Goal: Information Seeking & Learning: Learn about a topic

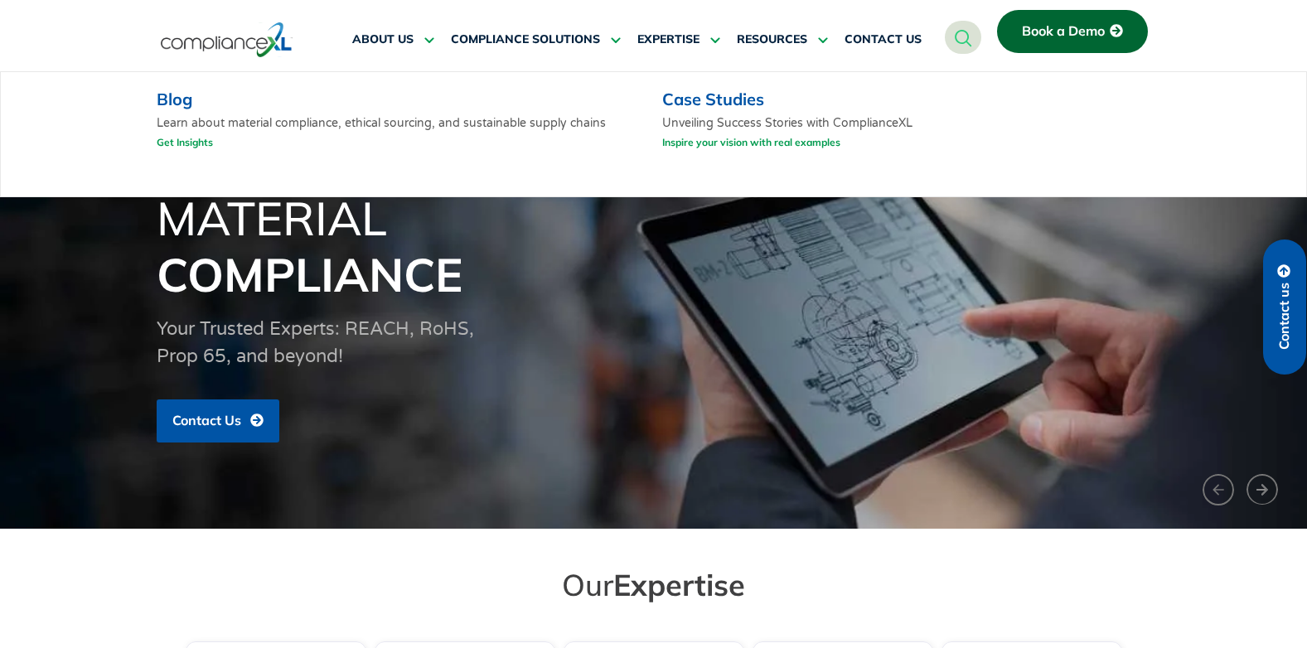
click at [175, 107] on link "Blog" at bounding box center [175, 99] width 36 height 21
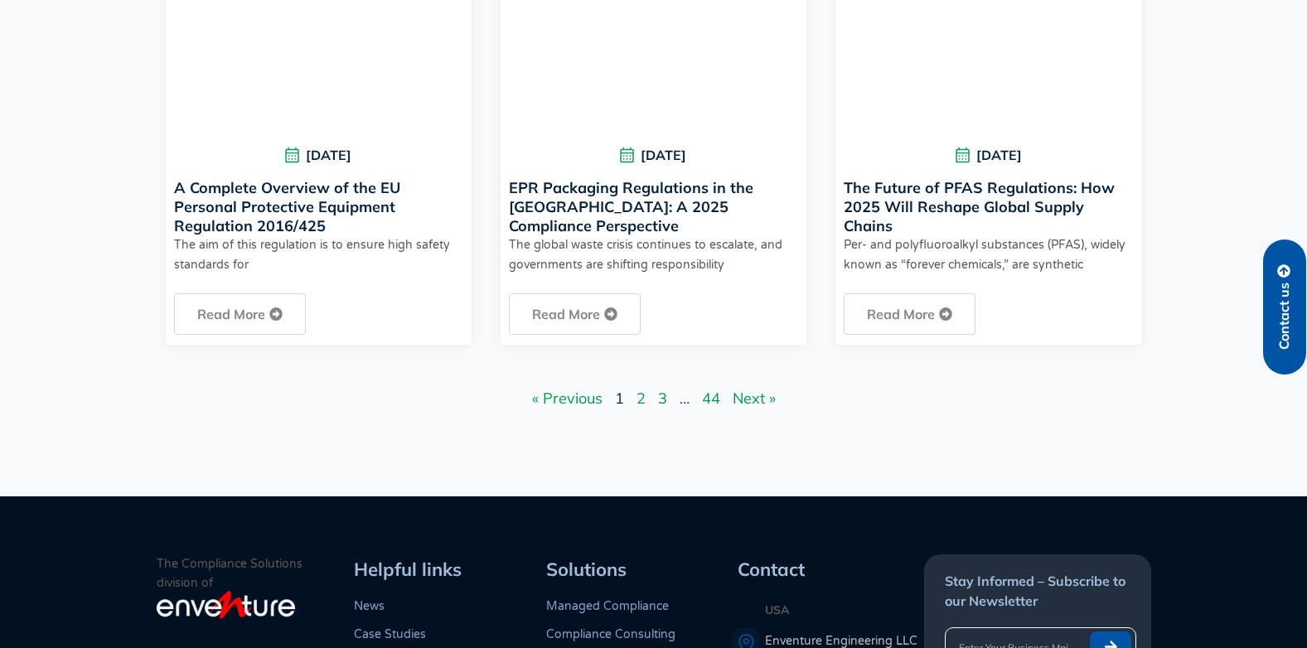
scroll to position [1575, 0]
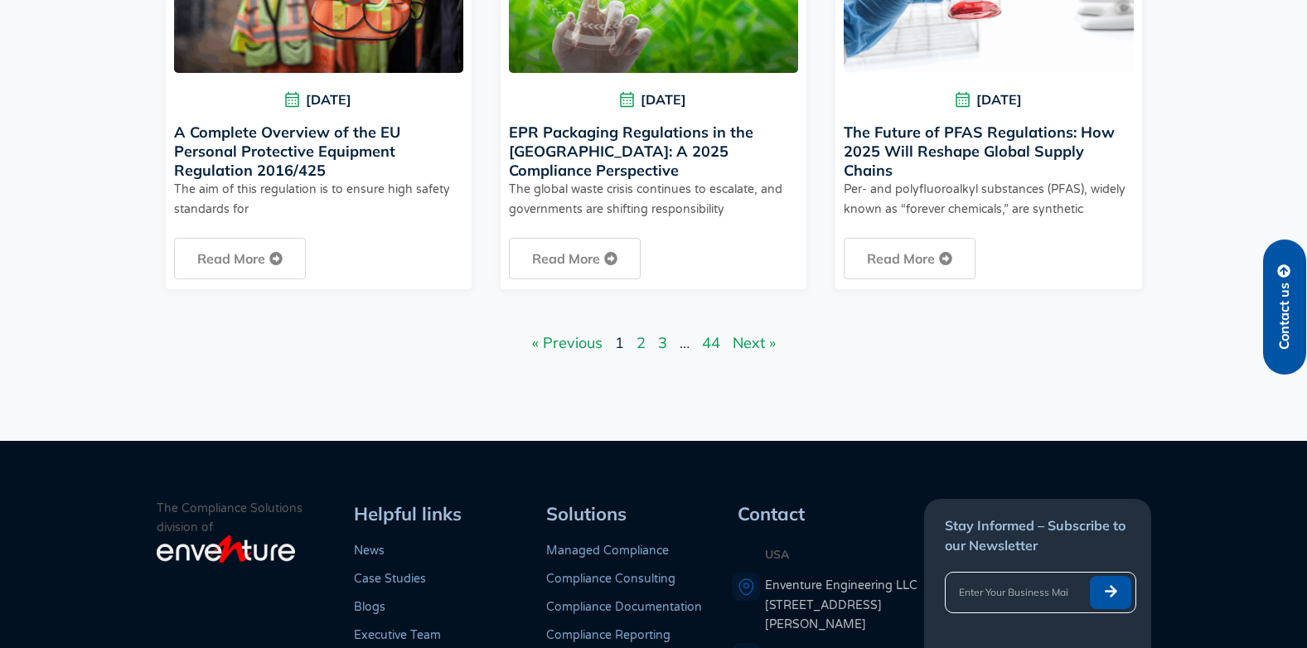
click at [643, 346] on link "Page 2" at bounding box center [640, 342] width 9 height 19
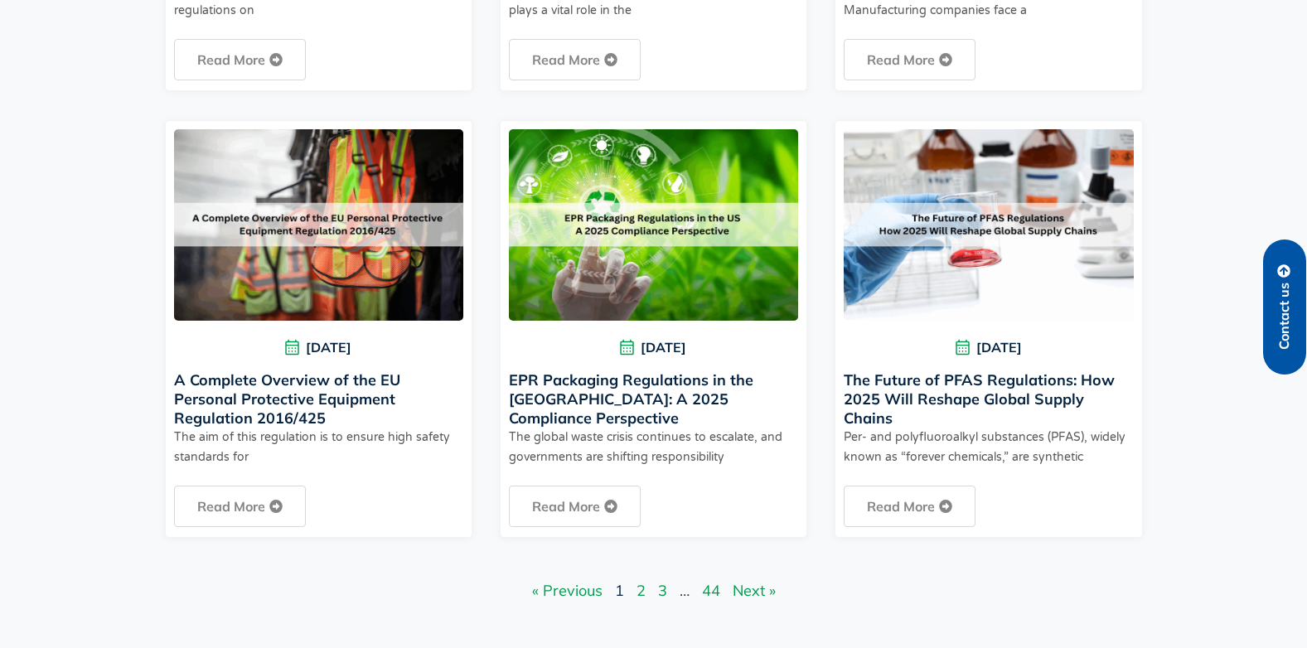
scroll to position [1243, 0]
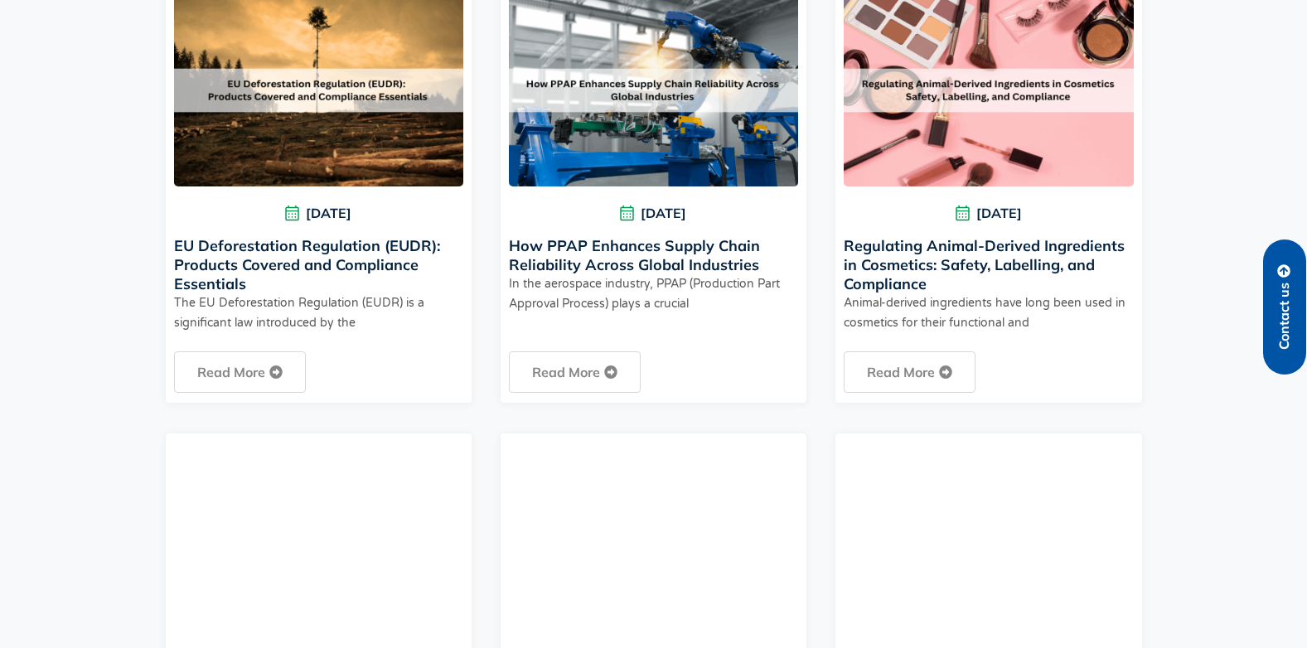
scroll to position [414, 0]
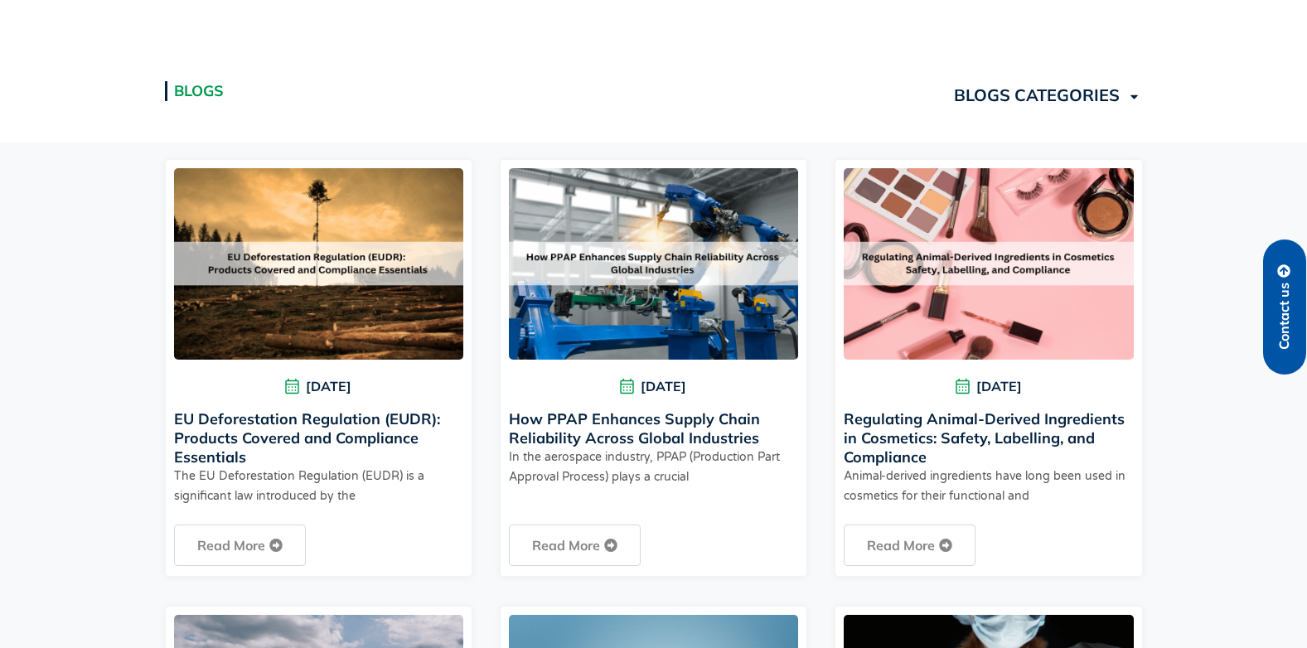
drag, startPoint x: 932, startPoint y: 456, endPoint x: 847, endPoint y: 422, distance: 91.9
click at [847, 422] on h3 "Regulating Animal-Derived Ingredients in Cosmetics: Safety, Labelling, and Comp…" at bounding box center [988, 437] width 289 height 57
copy link "Regulating Animal-Derived Ingredients in Cosmetics: Safety, Labelling, and Comp…"
